Goal: Check status: Check status

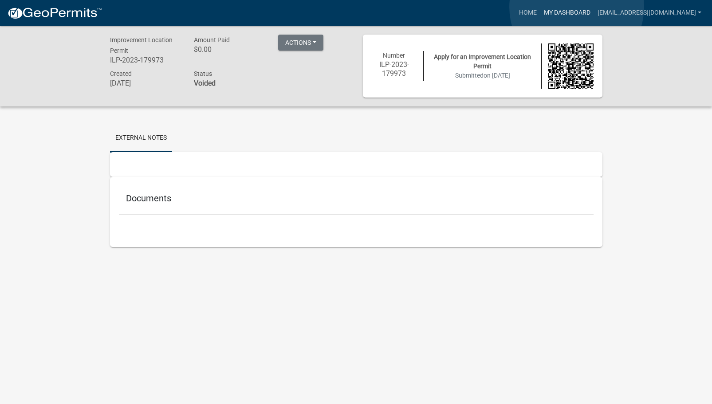
click at [577, 7] on link "My Dashboard" at bounding box center [567, 12] width 54 height 17
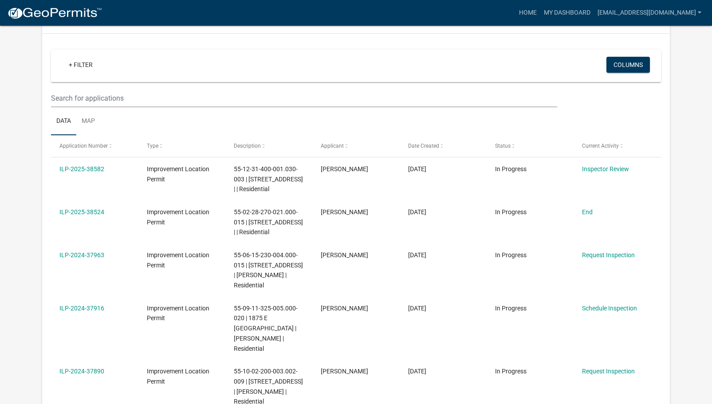
scroll to position [89, 0]
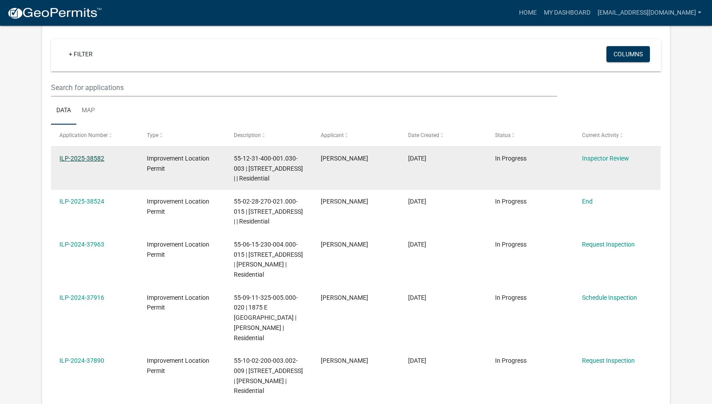
click at [84, 155] on link "ILP-2025-38582" at bounding box center [81, 158] width 45 height 7
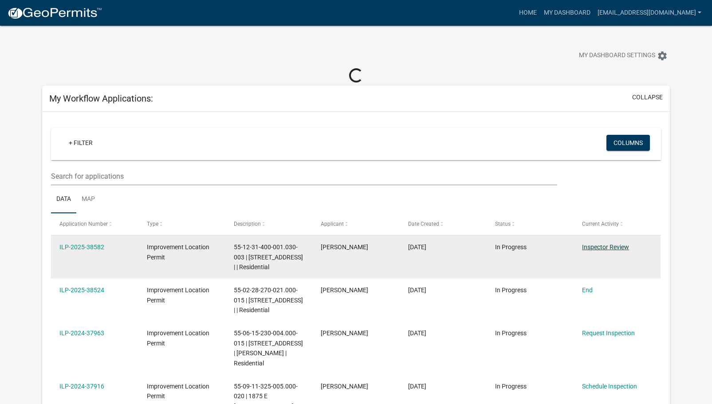
click at [599, 247] on link "Inspector Review" at bounding box center [605, 247] width 47 height 7
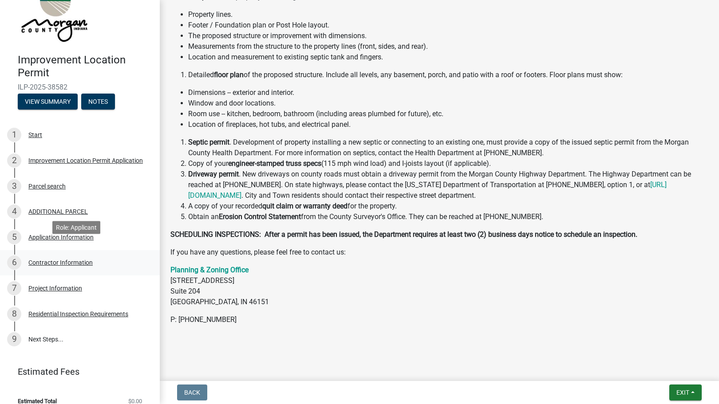
scroll to position [42, 0]
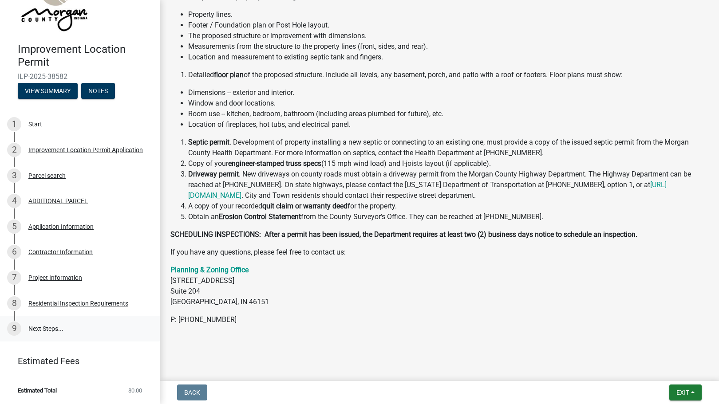
click at [54, 331] on link "9 Next Steps..." at bounding box center [80, 329] width 160 height 26
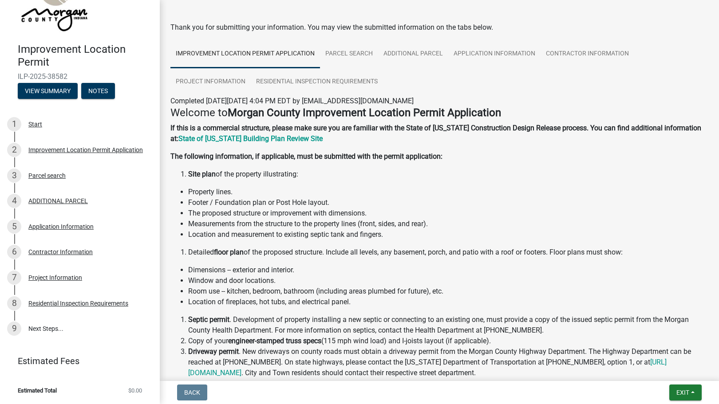
scroll to position [0, 0]
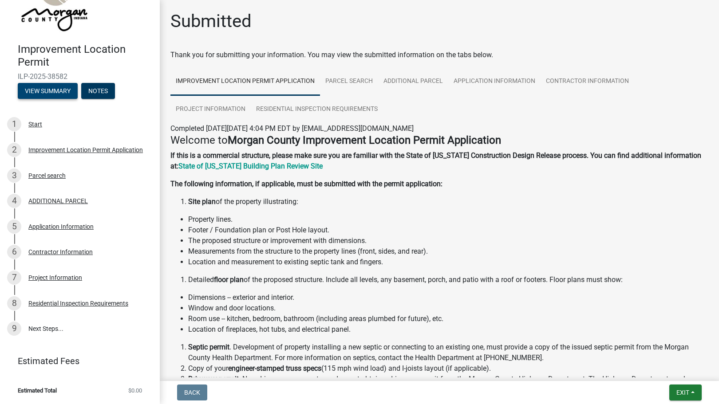
click at [52, 94] on button "View Summary" at bounding box center [48, 91] width 60 height 16
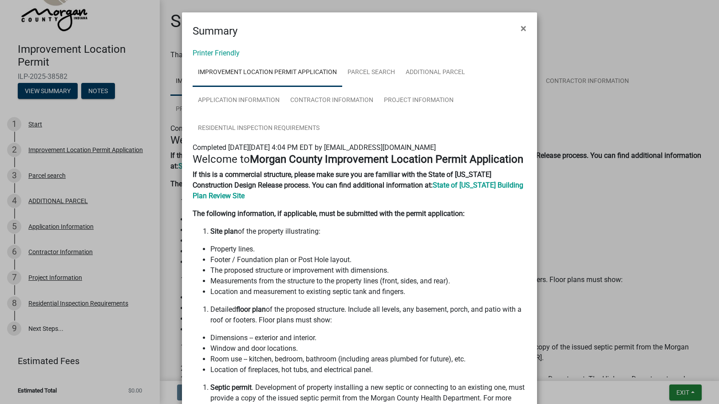
click at [584, 106] on ngb-modal-window "Summary × Printer Friendly Improvement Location Permit Application Parcel searc…" at bounding box center [359, 202] width 719 height 404
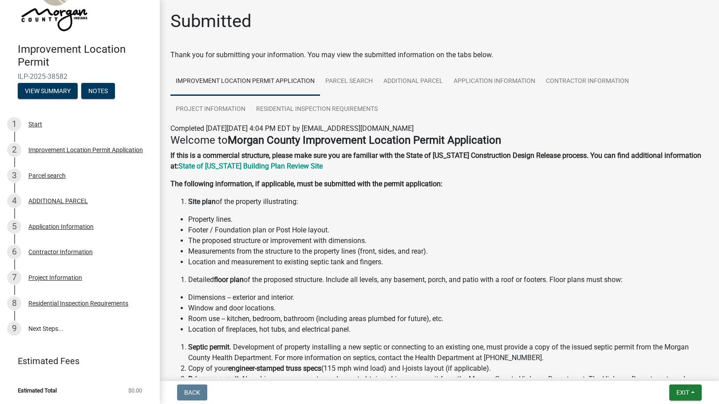
drag, startPoint x: 67, startPoint y: 73, endPoint x: 8, endPoint y: 75, distance: 58.6
click at [8, 75] on div "Improvement Location Permit ILP-2025-38582 View Summary Notes" at bounding box center [80, 68] width 146 height 65
copy span "ILP-2025-38582"
click at [520, 92] on link "Application Information" at bounding box center [494, 81] width 92 height 28
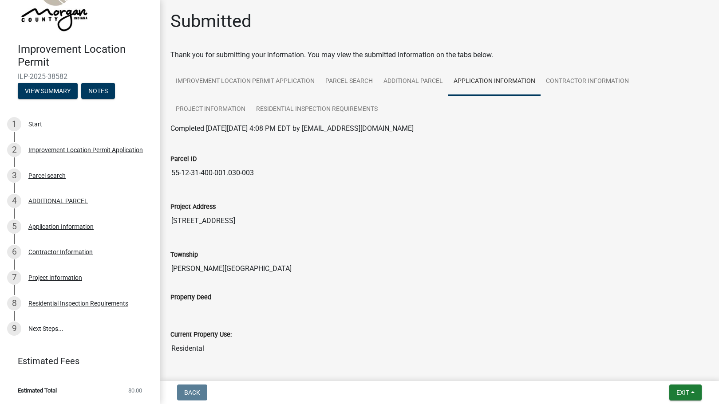
click at [523, 188] on div "Parcel ID 55-12-31-400-001.030-003" at bounding box center [439, 165] width 551 height 48
